Goal: Task Accomplishment & Management: Manage account settings

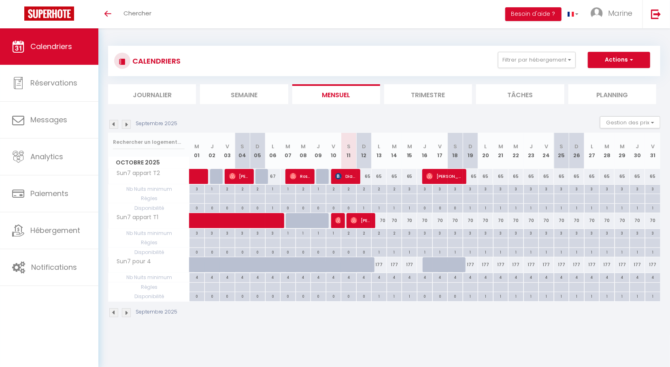
click at [368, 178] on div "65" at bounding box center [363, 176] width 15 height 15
type input "65"
type input "Dim 12 Octobre 2025"
type input "Lun 13 Octobre 2025"
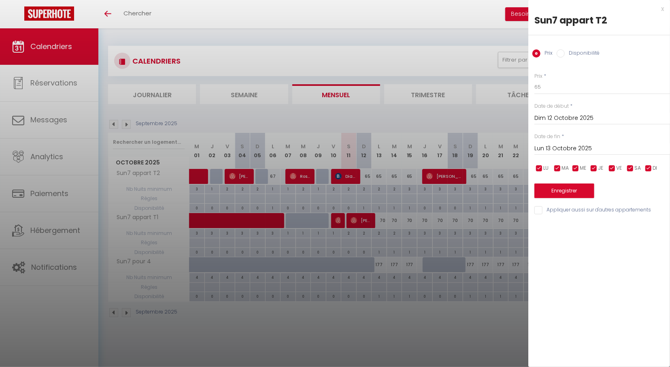
click at [663, 9] on div "x" at bounding box center [596, 9] width 136 height 10
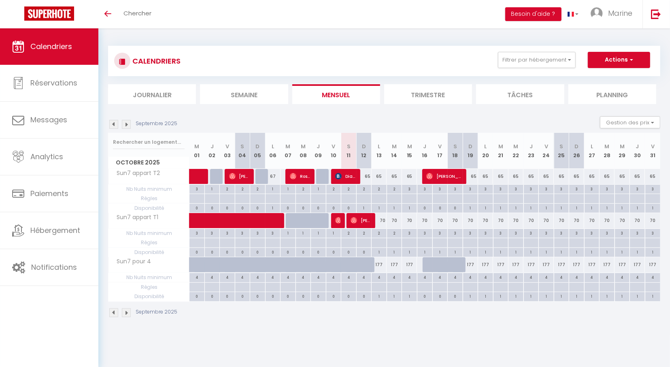
click at [125, 123] on img at bounding box center [126, 124] width 9 height 9
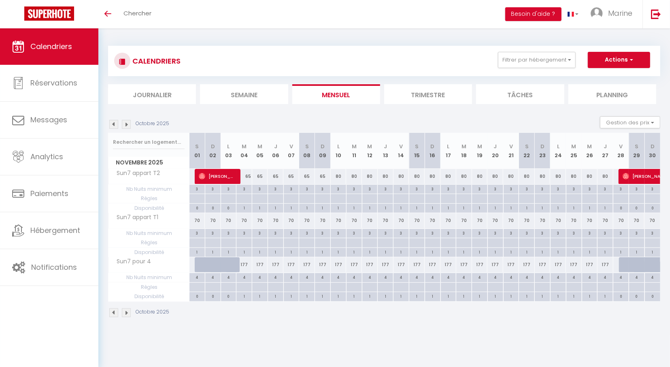
click at [113, 125] on img at bounding box center [113, 124] width 9 height 9
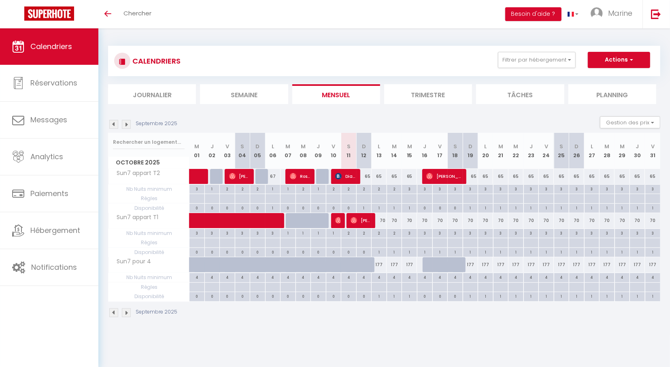
click at [472, 188] on div "3" at bounding box center [470, 189] width 15 height 8
type input "3"
type input "Dim 19 Octobre 2025"
type input "Lun 20 Octobre 2025"
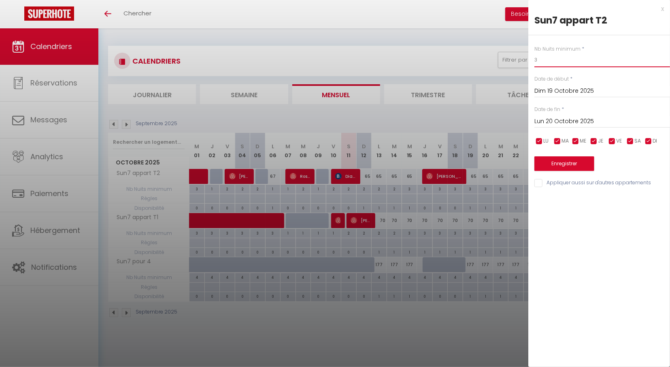
drag, startPoint x: 545, startPoint y: 61, endPoint x: 509, endPoint y: 62, distance: 36.0
click at [534, 62] on input "3" at bounding box center [602, 60] width 136 height 15
type input "2"
click at [565, 162] on button "Enregistrer" at bounding box center [564, 163] width 60 height 15
type input "Sam 18 Octobre 2025"
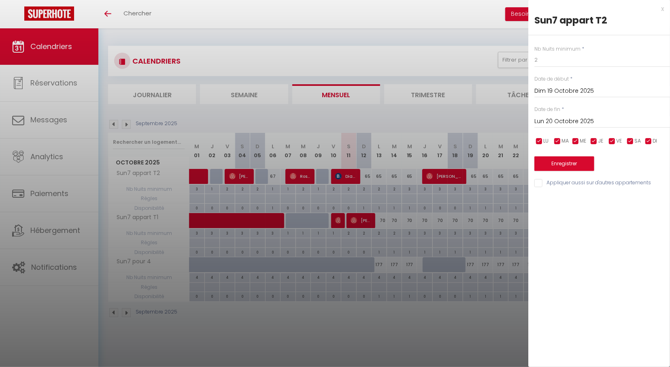
type input "Dim 19 Octobre 2025"
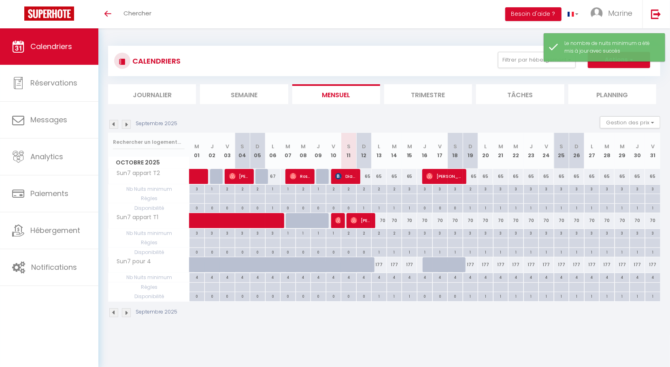
click at [484, 187] on div "3" at bounding box center [485, 189] width 15 height 8
type input "3"
type input "Lun 20 Octobre 2025"
type input "[DATE]"
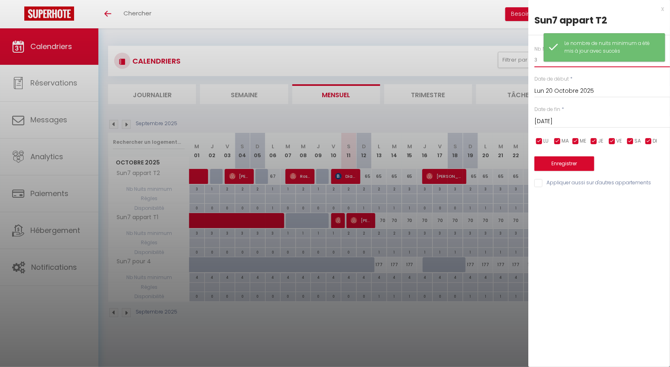
drag, startPoint x: 539, startPoint y: 59, endPoint x: 525, endPoint y: 63, distance: 15.2
click at [534, 63] on input "3" at bounding box center [602, 60] width 136 height 15
type input "2"
click at [572, 165] on button "Enregistrer" at bounding box center [564, 163] width 60 height 15
type input "Dim 19 Octobre 2025"
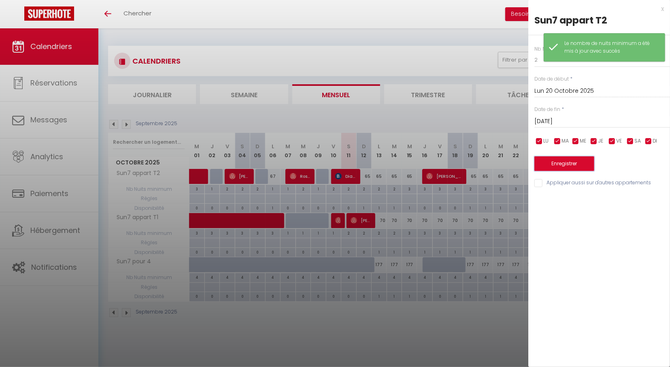
type input "Lun 20 Octobre 2025"
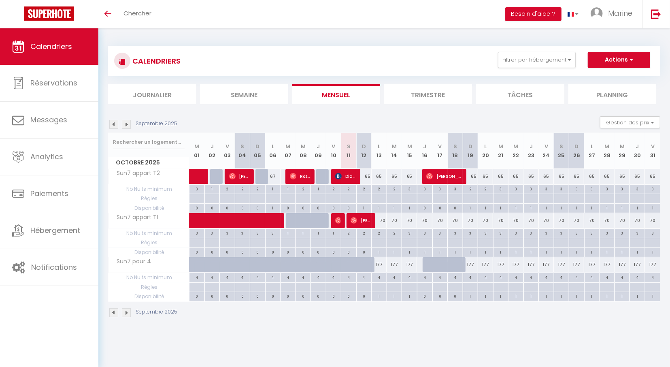
click at [409, 233] on div "3" at bounding box center [409, 233] width 15 height 8
type input "3"
type input "Mer 15 Octobre 2025"
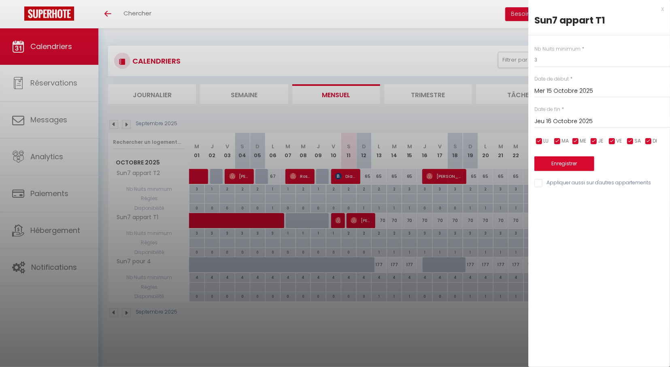
click at [575, 123] on input "Jeu 16 Octobre 2025" at bounding box center [602, 121] width 136 height 11
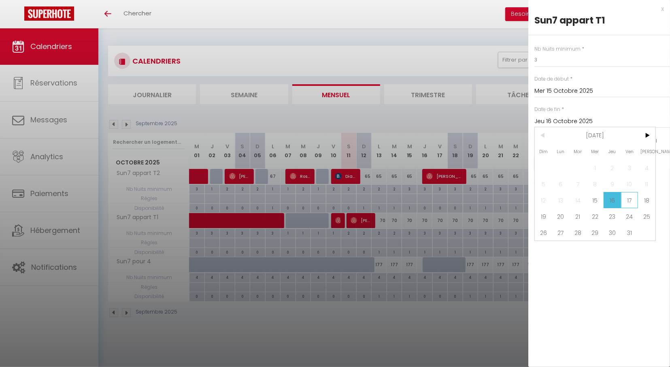
click at [631, 200] on span "17" at bounding box center [629, 200] width 17 height 16
type input "Ven 17 Octobre 2025"
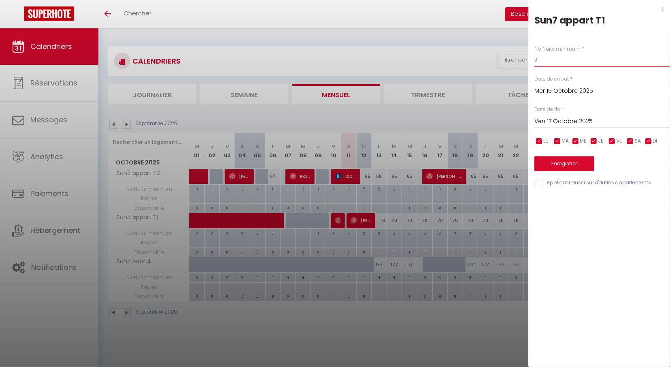
drag, startPoint x: 542, startPoint y: 62, endPoint x: 537, endPoint y: 64, distance: 6.0
click at [537, 64] on input "3" at bounding box center [602, 60] width 136 height 15
type input "3"
type input "2"
click at [570, 167] on button "Enregistrer" at bounding box center [564, 163] width 60 height 15
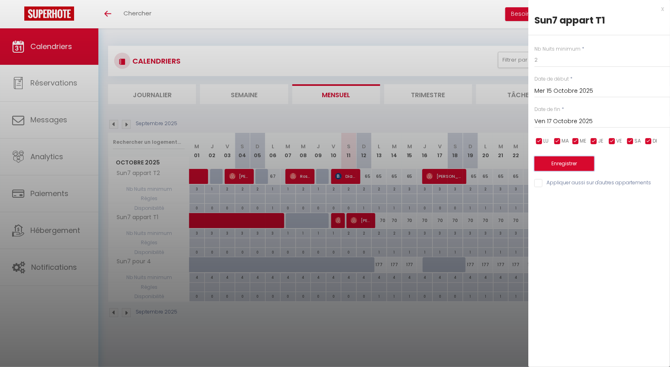
type input "[DATE]"
type input "Jeu 16 Octobre 2025"
